Goal: Transaction & Acquisition: Purchase product/service

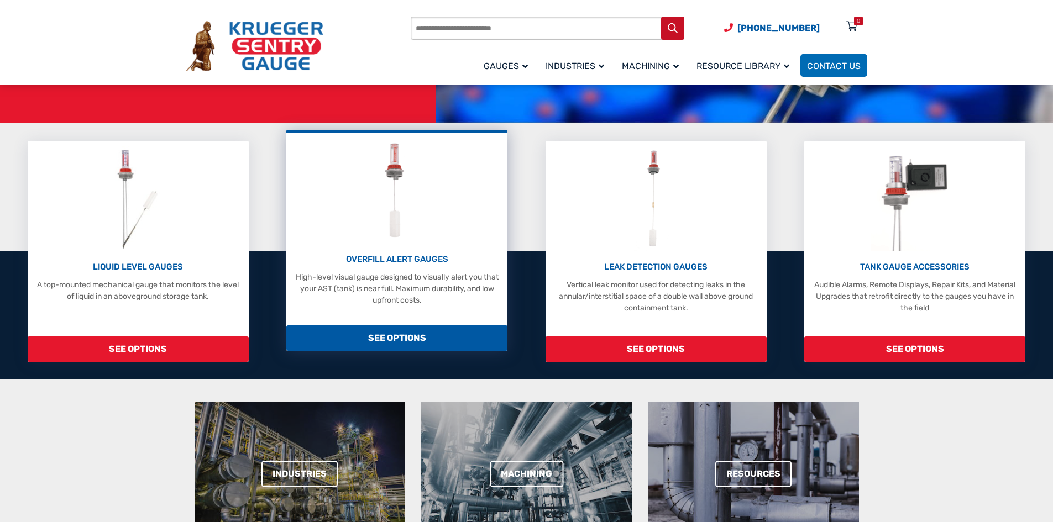
scroll to position [221, 0]
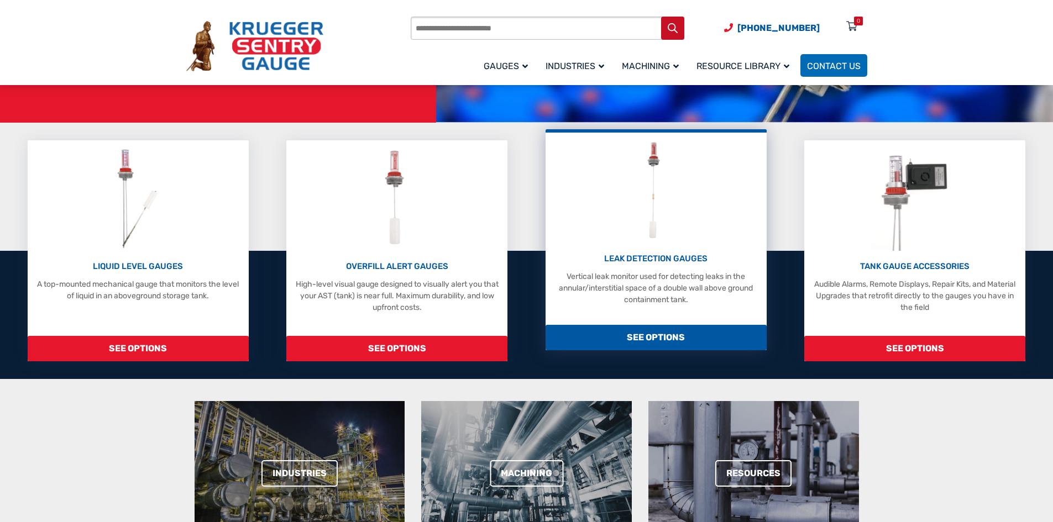
click at [671, 244] on div "LEAK DETECTION GAUGES Vertical leak monitor used for detecting leaks in the ann…" at bounding box center [656, 221] width 210 height 167
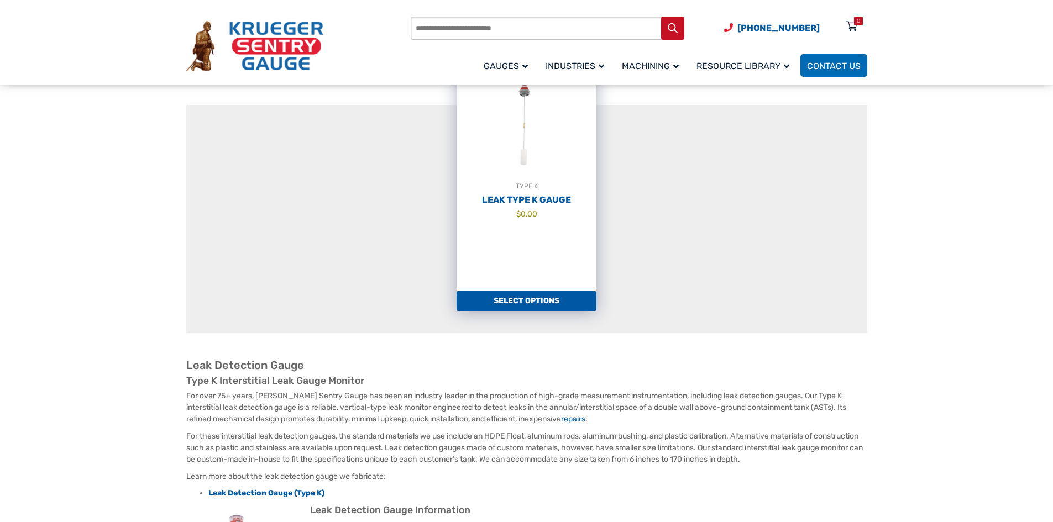
scroll to position [166, 0]
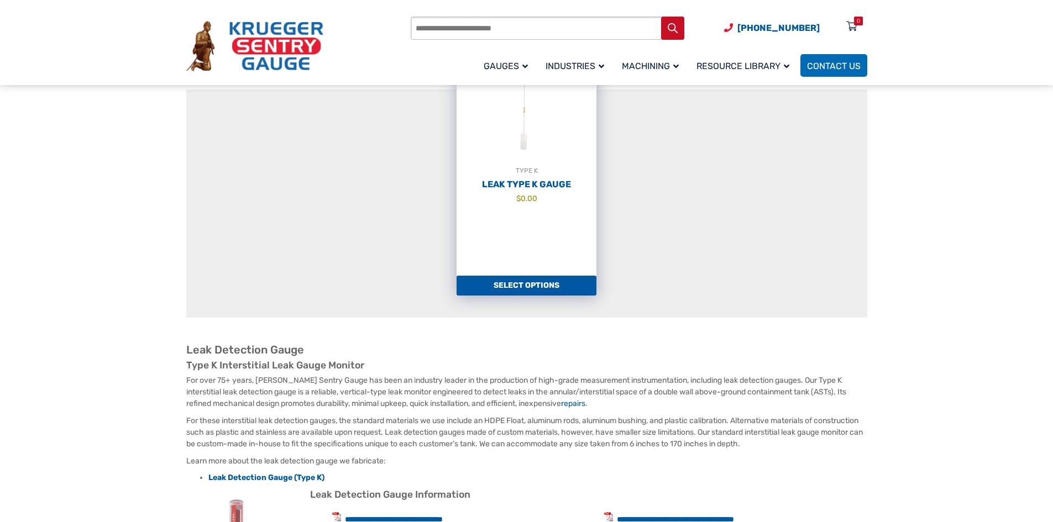
click at [546, 180] on h2 "Leak Type K Gauge" at bounding box center [527, 184] width 140 height 11
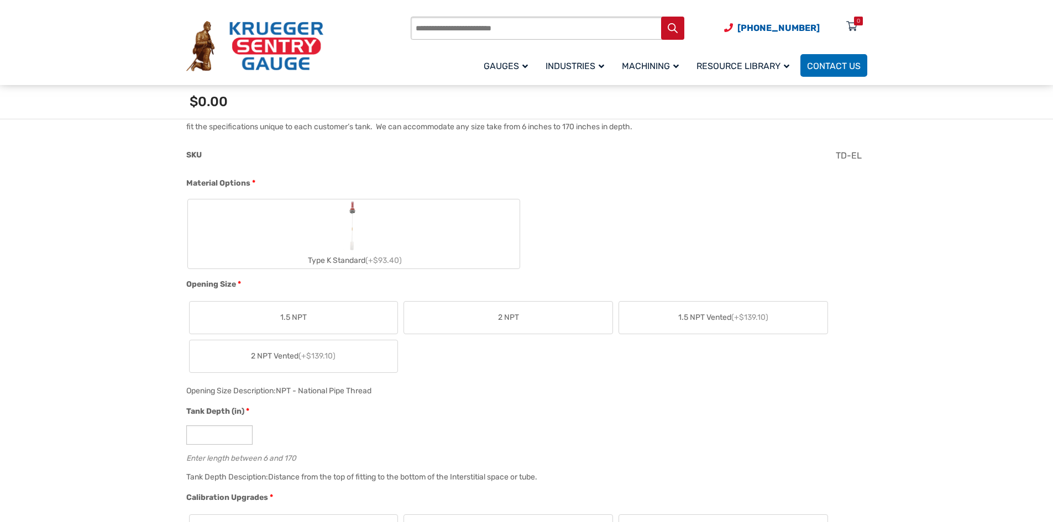
scroll to position [387, 0]
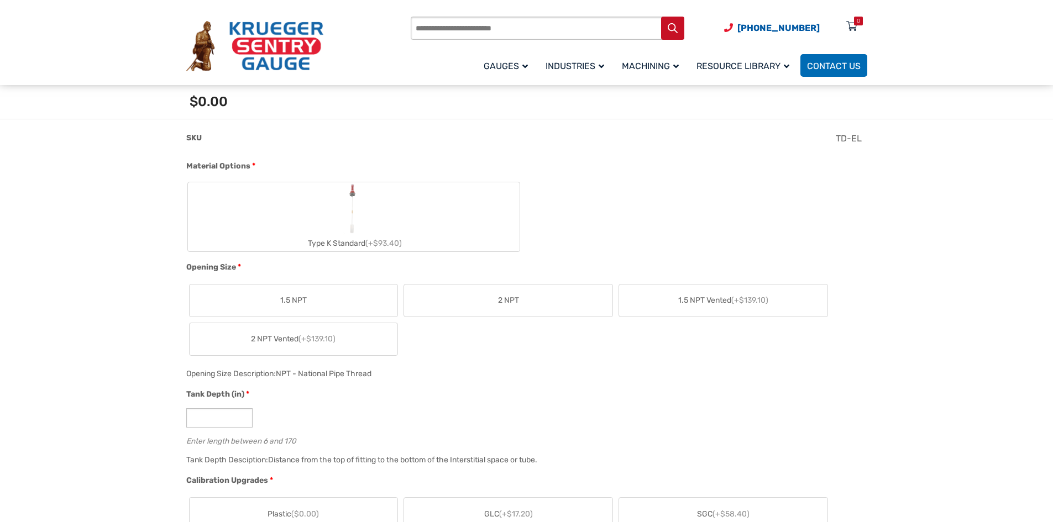
click at [530, 300] on label "2 NPT" at bounding box center [508, 301] width 208 height 32
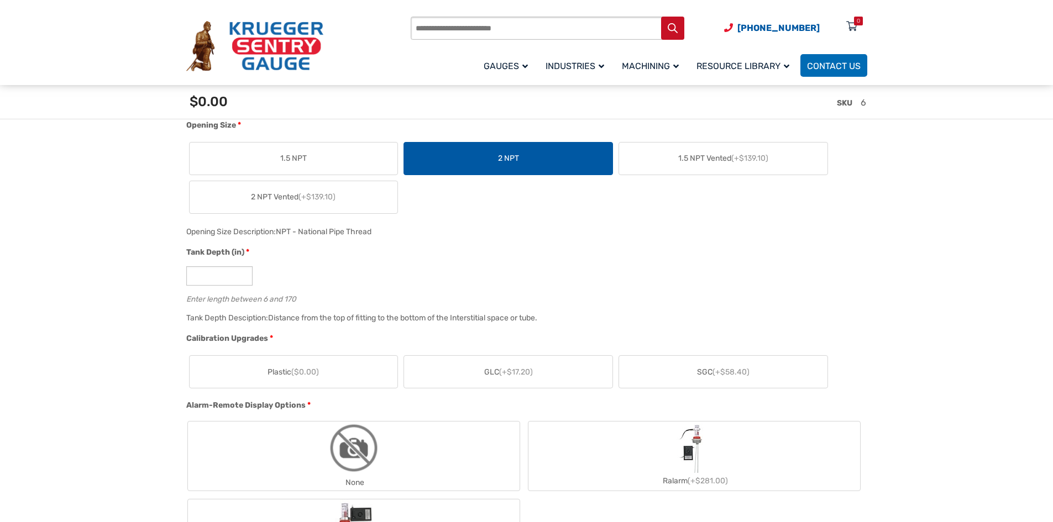
scroll to position [553, 0]
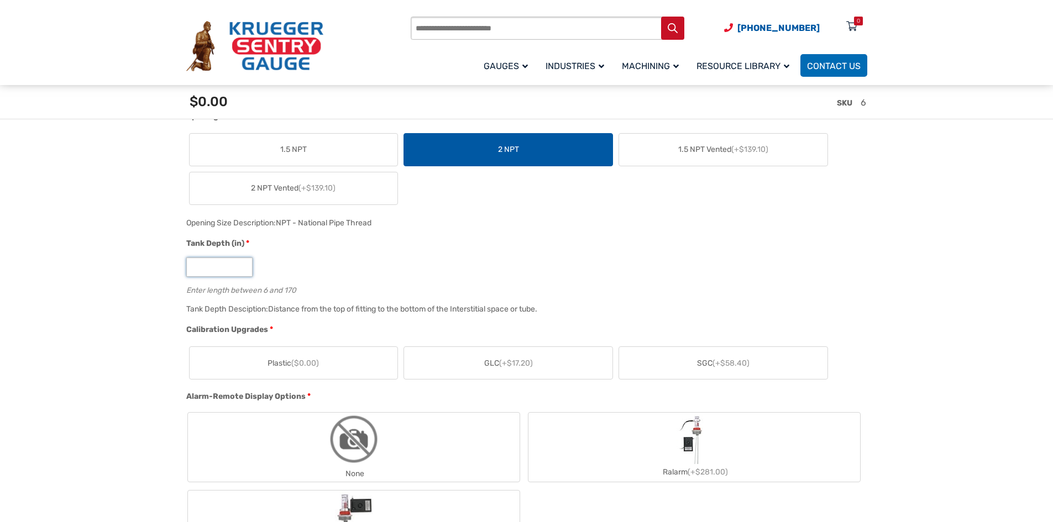
click at [221, 269] on input "*" at bounding box center [219, 267] width 66 height 19
type input "***"
click at [331, 276] on div "***" at bounding box center [524, 267] width 676 height 19
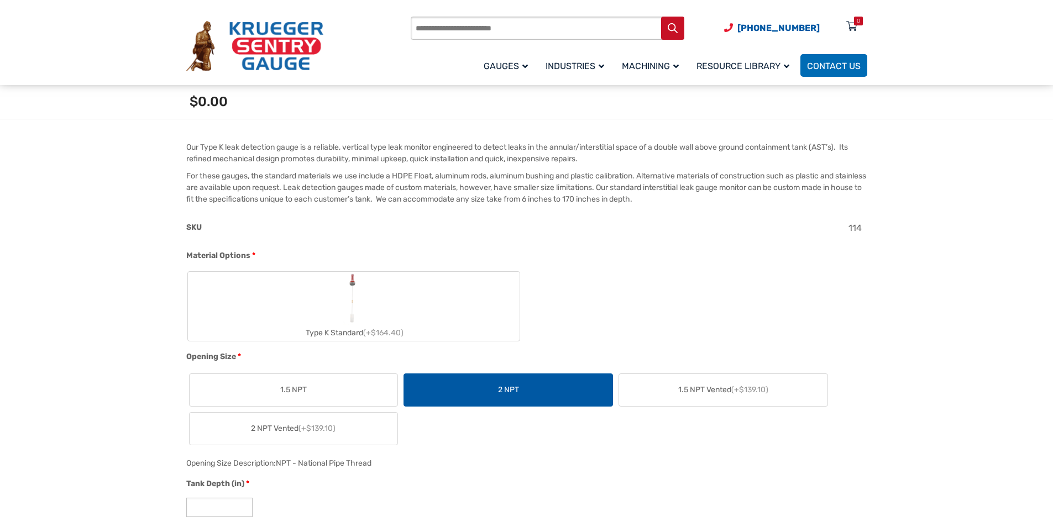
scroll to position [332, 0]
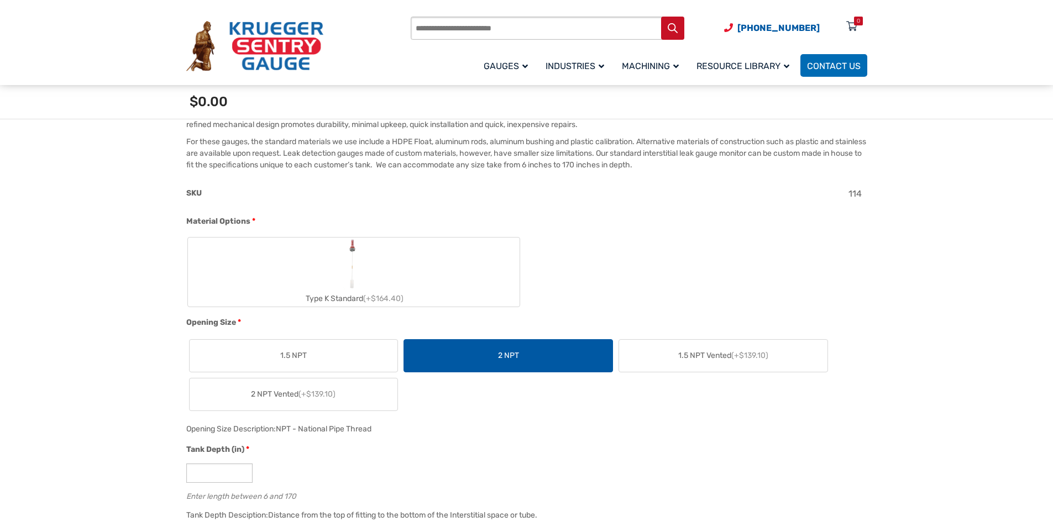
click at [371, 251] on label "Type K Standard (+$164.40)" at bounding box center [354, 272] width 332 height 69
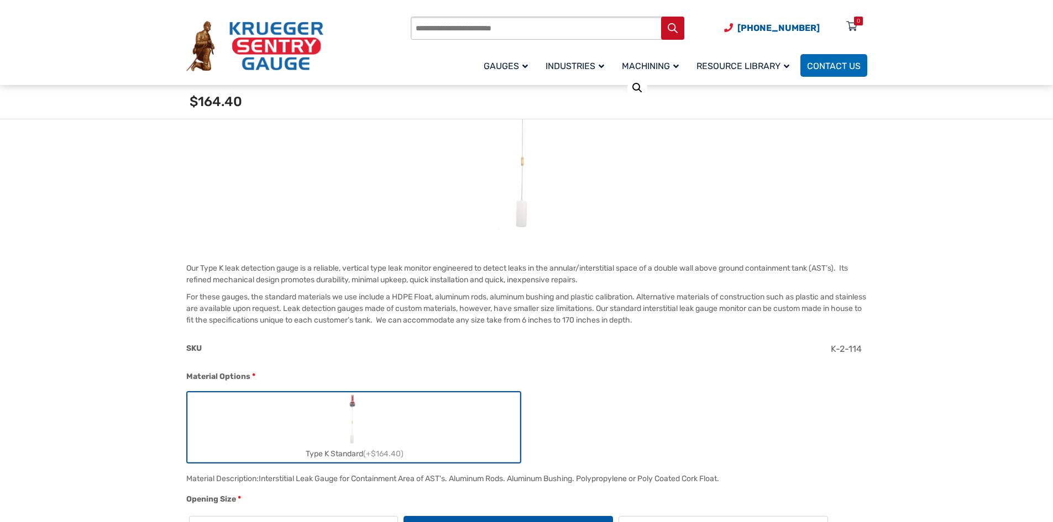
scroll to position [166, 0]
